Goal: Task Accomplishment & Management: Use online tool/utility

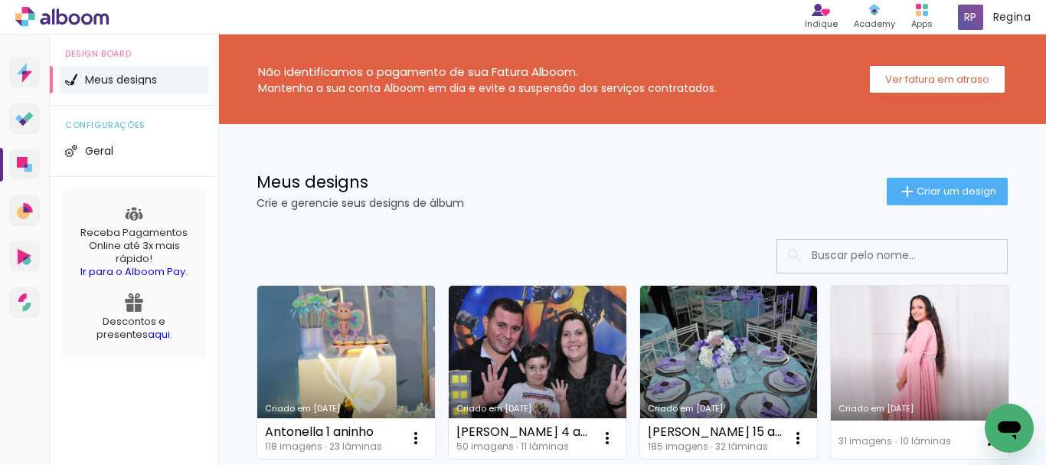
scroll to position [128, 0]
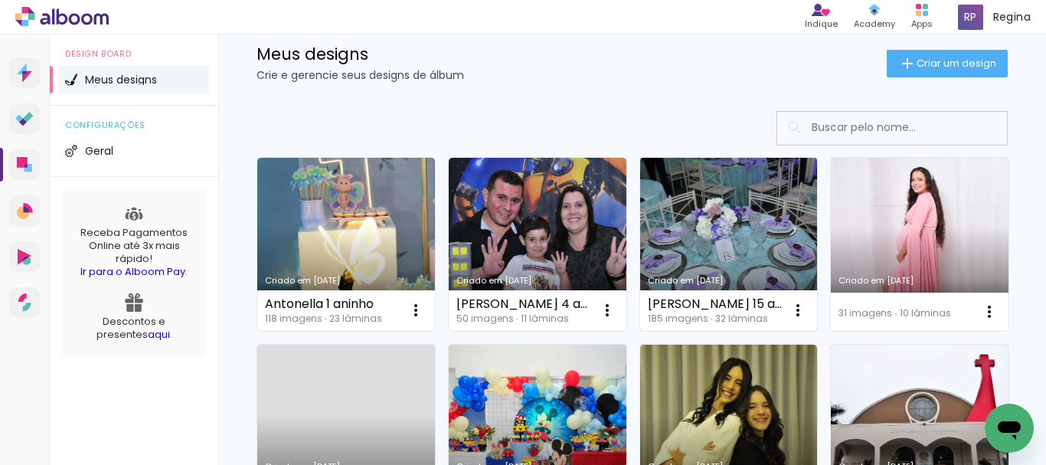
click at [758, 253] on link "Criado em [DATE]" at bounding box center [729, 244] width 178 height 173
